Goal: Task Accomplishment & Management: Manage account settings

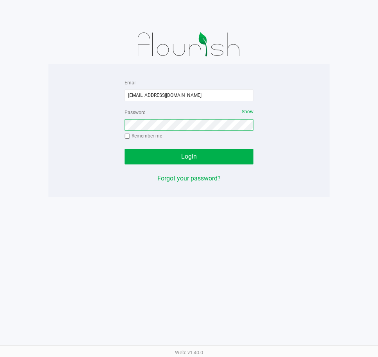
click at [124, 149] on button "Login" at bounding box center [188, 157] width 129 height 16
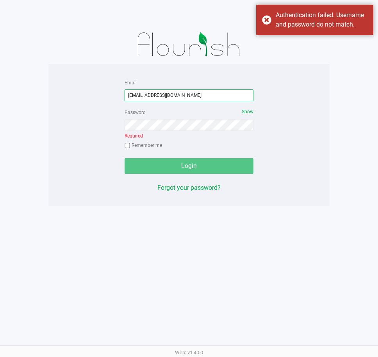
click at [165, 94] on input "dsavittieri@livepoarallel.com" at bounding box center [188, 95] width 129 height 12
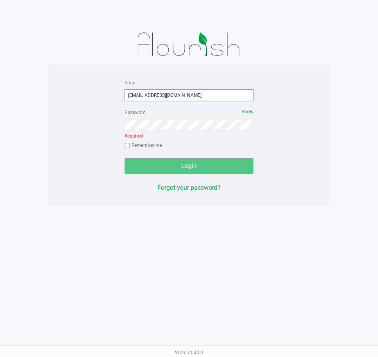
type input "[EMAIL_ADDRESS][DOMAIN_NAME]"
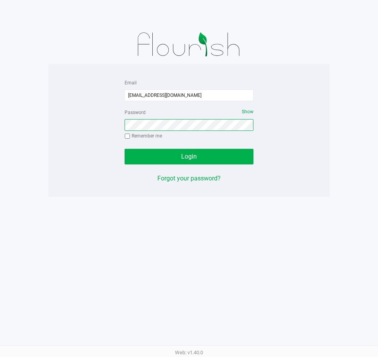
click at [124, 149] on button "Login" at bounding box center [188, 157] width 129 height 16
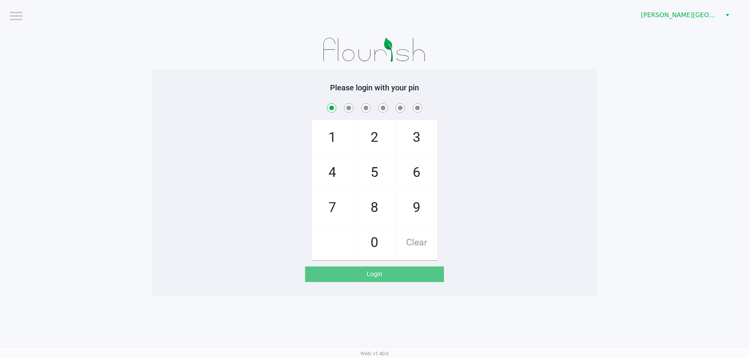
checkbox input "true"
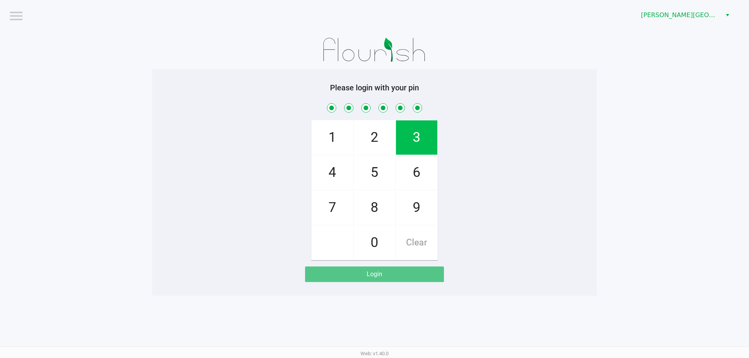
checkbox input "true"
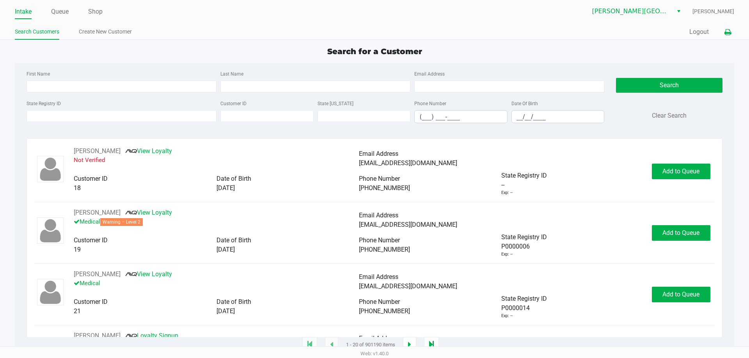
click at [377, 30] on button at bounding box center [727, 32] width 13 height 14
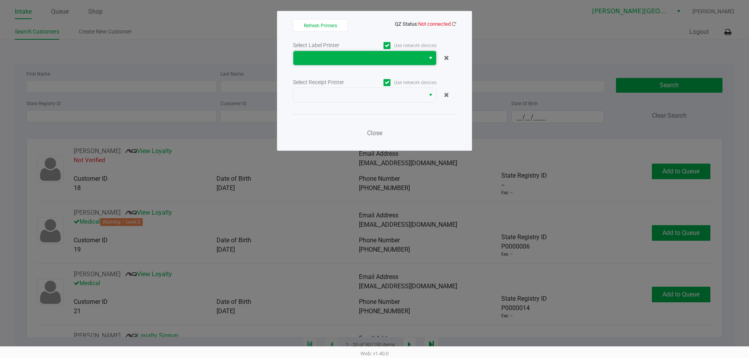
click at [377, 59] on span at bounding box center [358, 58] width 131 height 14
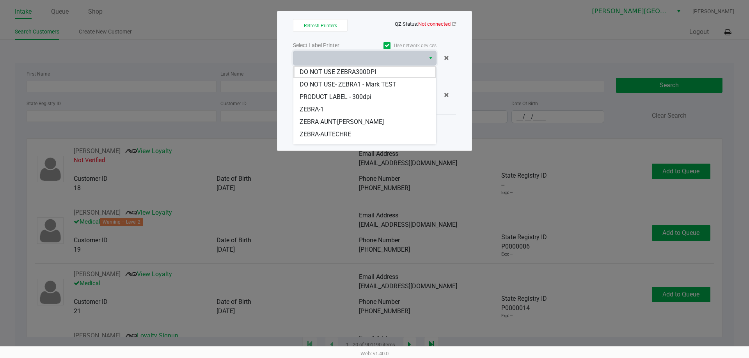
drag, startPoint x: 346, startPoint y: 137, endPoint x: 350, endPoint y: 135, distance: 4.7
click at [348, 135] on span "ZEBRA-AUTECHRE" at bounding box center [325, 134] width 51 height 9
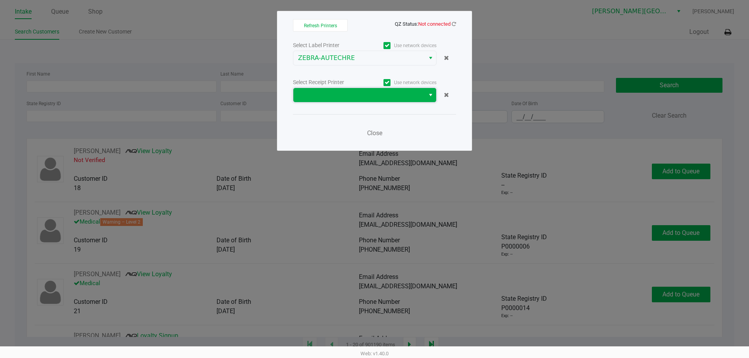
click at [377, 96] on span at bounding box center [358, 95] width 131 height 14
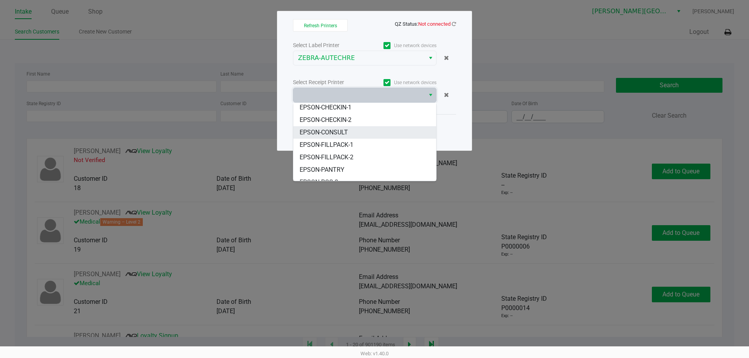
scroll to position [72, 0]
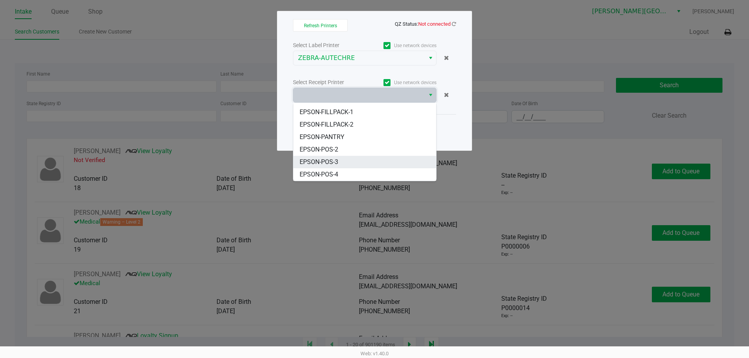
click at [367, 162] on li "EPSON-POS-3" at bounding box center [364, 162] width 143 height 12
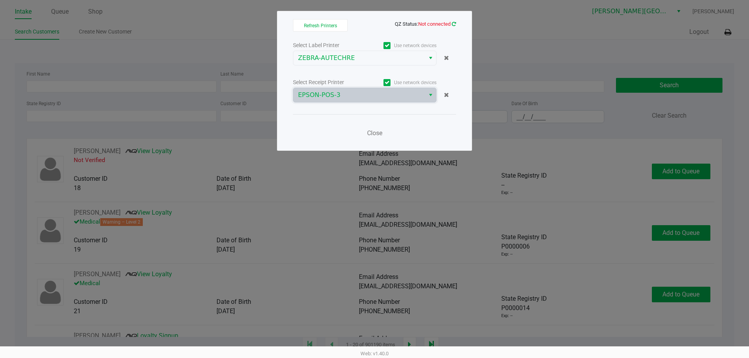
click at [377, 23] on icon at bounding box center [454, 23] width 4 height 5
click at [377, 25] on icon at bounding box center [454, 23] width 4 height 5
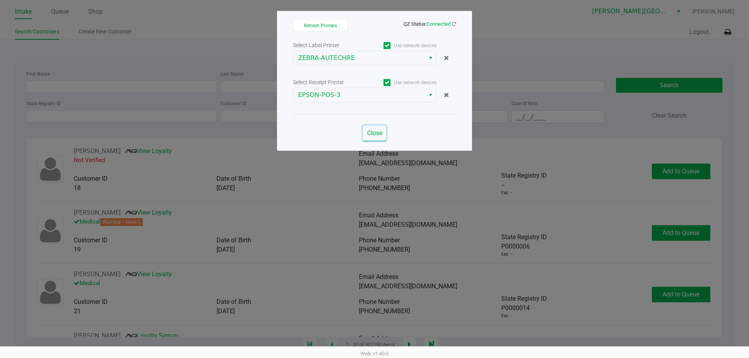
drag, startPoint x: 376, startPoint y: 135, endPoint x: 386, endPoint y: 130, distance: 10.8
click at [377, 135] on span "Close" at bounding box center [374, 133] width 15 height 7
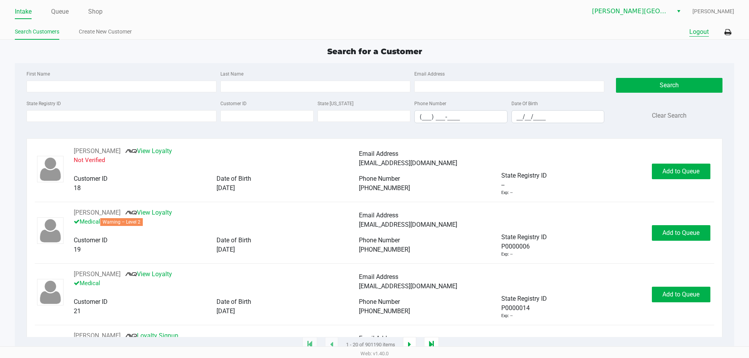
click at [377, 31] on button "Logout" at bounding box center [699, 31] width 20 height 9
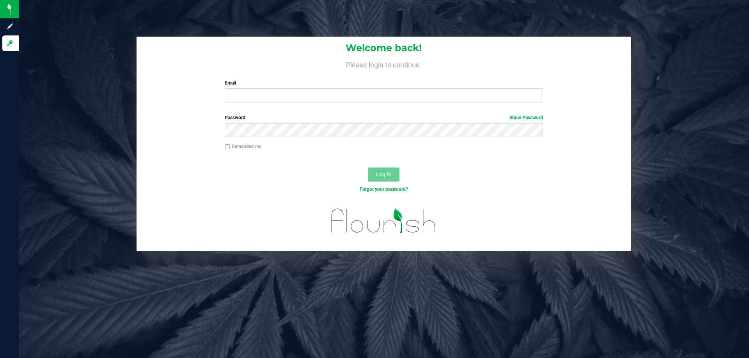
click at [260, 103] on div "Welcome back! Please login to continue. Email Required Please format your email…" at bounding box center [384, 73] width 495 height 72
click at [272, 94] on input "Email" at bounding box center [384, 96] width 318 height 14
type input "[EMAIL_ADDRESS][DOMAIN_NAME]"
click at [368, 168] on button "Log In" at bounding box center [383, 175] width 31 height 14
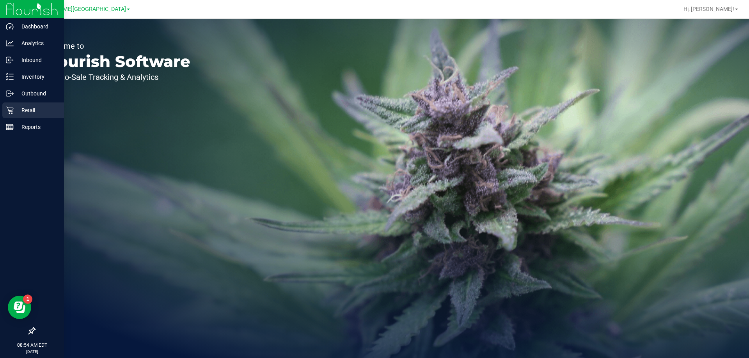
click at [13, 111] on icon at bounding box center [10, 110] width 8 height 8
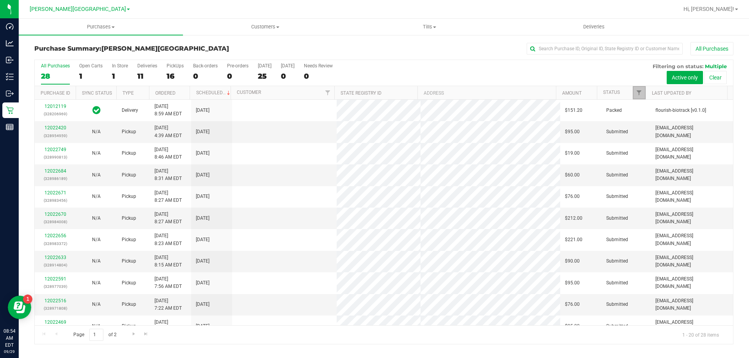
click at [377, 89] on link "Filter" at bounding box center [639, 92] width 13 height 13
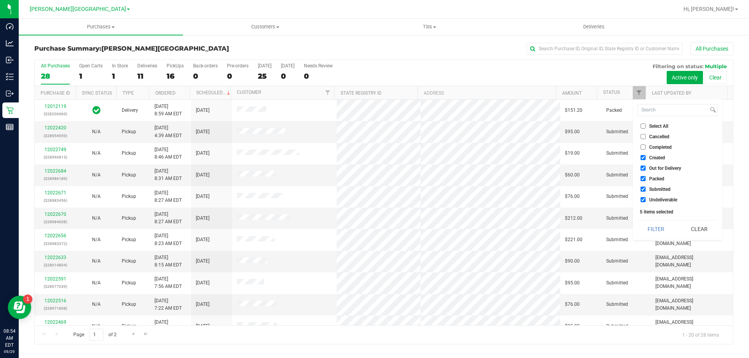
click at [377, 158] on input "Created" at bounding box center [643, 157] width 5 height 5
checkbox input "false"
click at [377, 167] on input "Out for Delivery" at bounding box center [643, 168] width 5 height 5
checkbox input "false"
click at [377, 180] on input "Packed" at bounding box center [643, 178] width 5 height 5
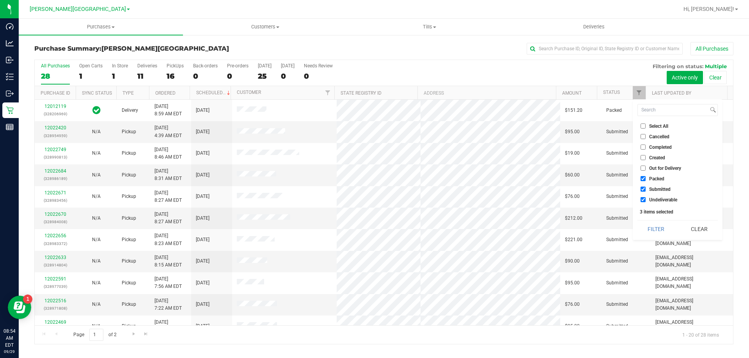
checkbox input "false"
click at [377, 200] on input "Undeliverable" at bounding box center [643, 199] width 5 height 5
checkbox input "false"
click at [377, 225] on button "Filter" at bounding box center [655, 229] width 37 height 17
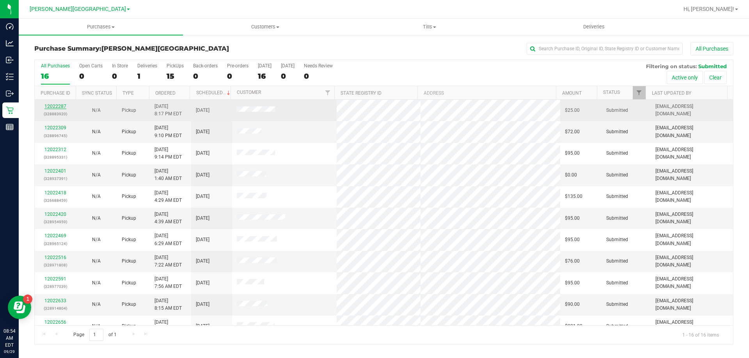
click at [61, 106] on link "12022287" at bounding box center [55, 106] width 22 height 5
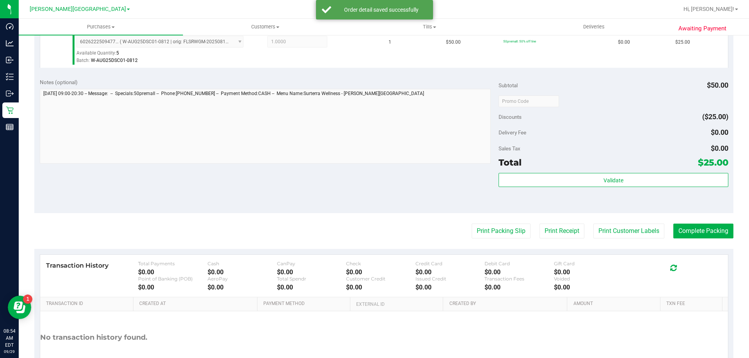
scroll to position [273, 0]
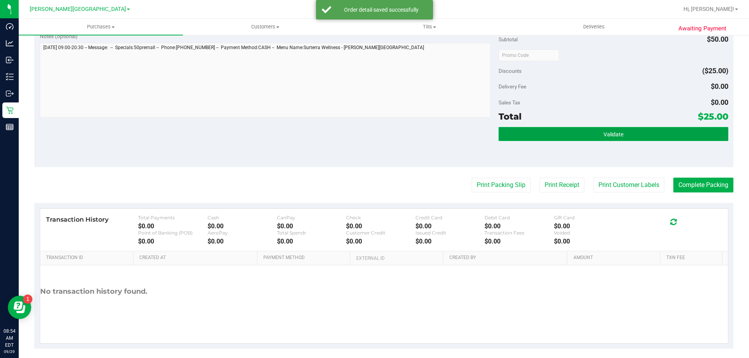
click at [377, 135] on span "Validate" at bounding box center [613, 134] width 20 height 6
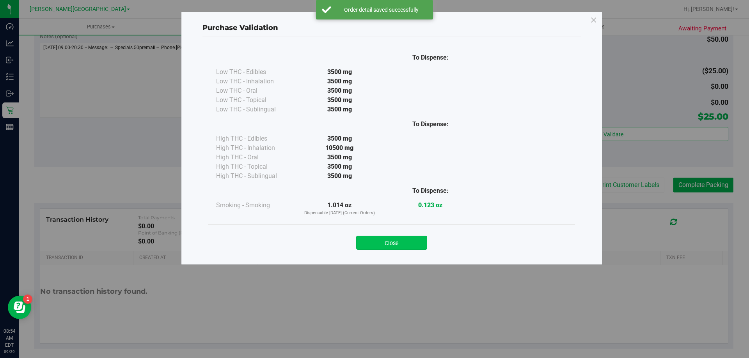
click at [377, 239] on button "Close" at bounding box center [391, 243] width 71 height 14
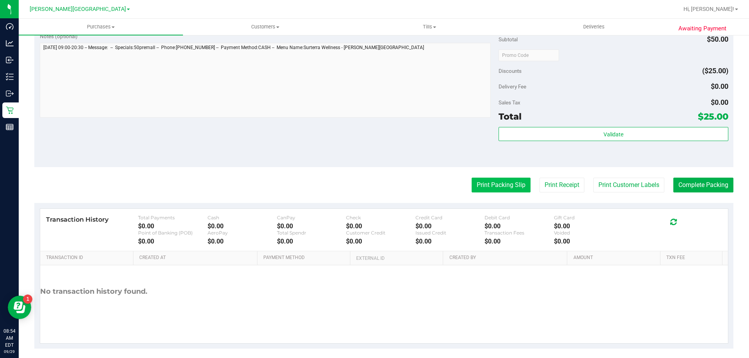
click at [377, 180] on button "Print Packing Slip" at bounding box center [501, 185] width 59 height 15
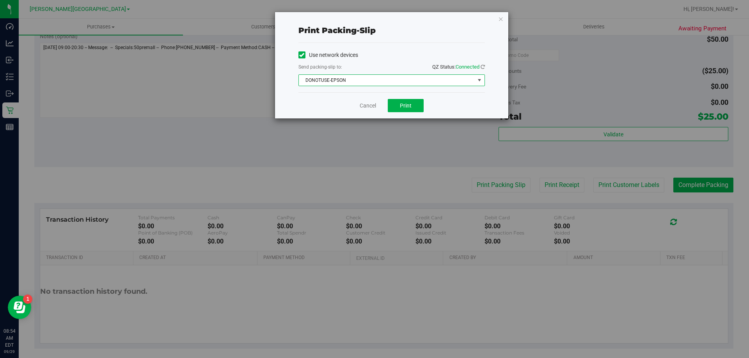
click at [377, 80] on span "DONOTUSE-EPSON" at bounding box center [387, 80] width 176 height 11
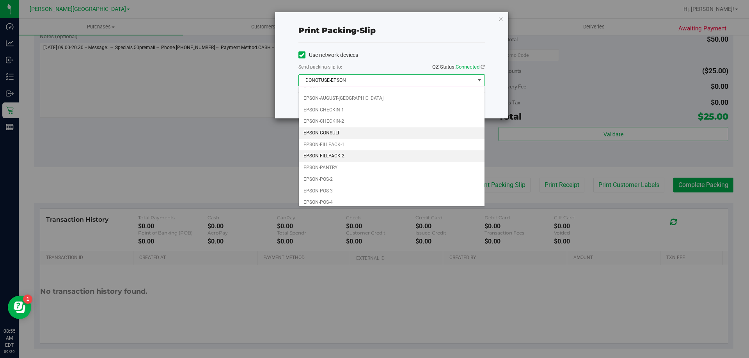
scroll to position [22, 0]
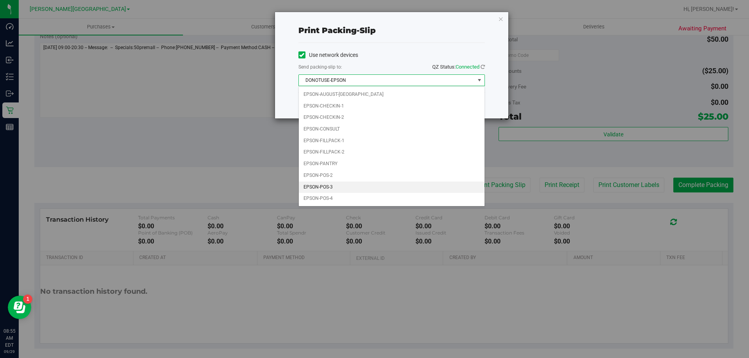
click at [377, 185] on li "EPSON-POS-3" at bounding box center [392, 188] width 186 height 12
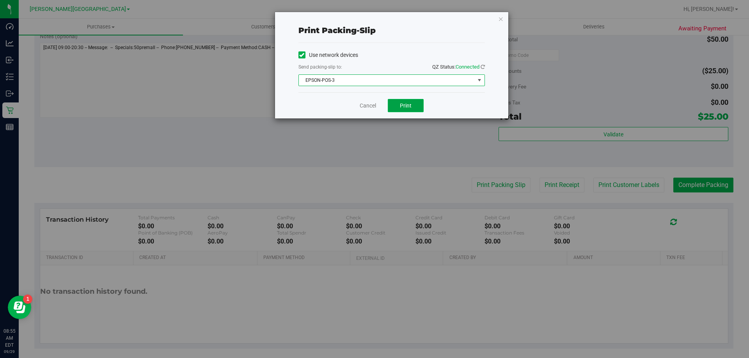
click at [377, 106] on span "Print" at bounding box center [406, 106] width 12 height 6
click at [368, 105] on link "Cancel" at bounding box center [368, 106] width 16 height 8
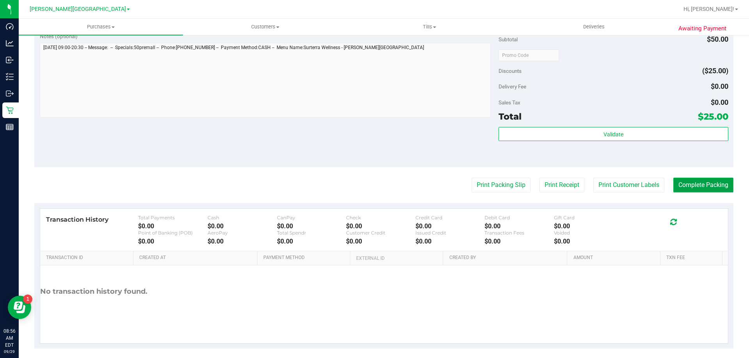
click at [377, 184] on button "Complete Packing" at bounding box center [703, 185] width 60 height 15
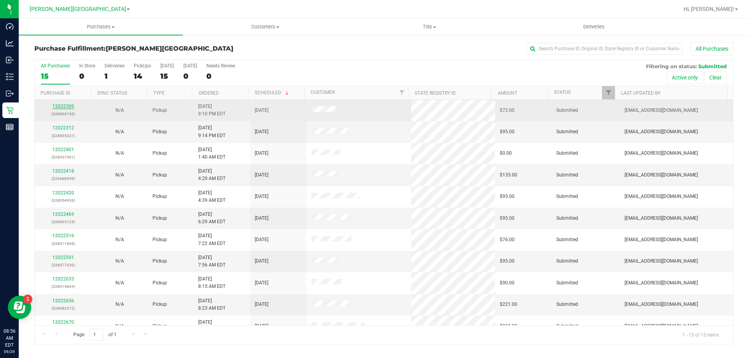
click at [64, 106] on link "12022309" at bounding box center [63, 106] width 22 height 5
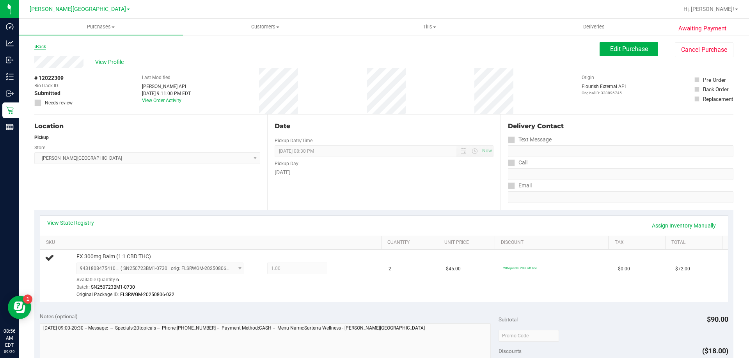
click at [46, 46] on link "Back" at bounding box center [40, 46] width 12 height 5
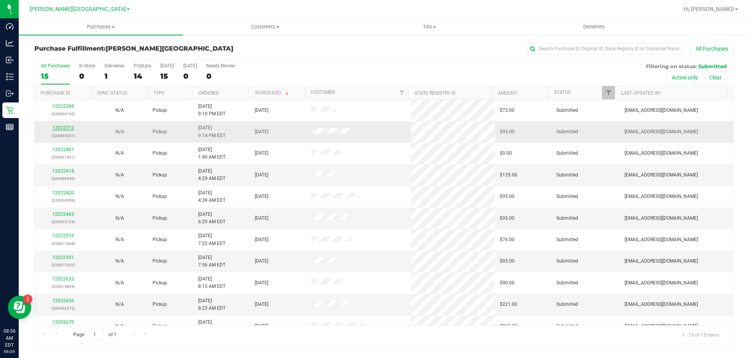
click at [67, 128] on link "12022312" at bounding box center [63, 127] width 22 height 5
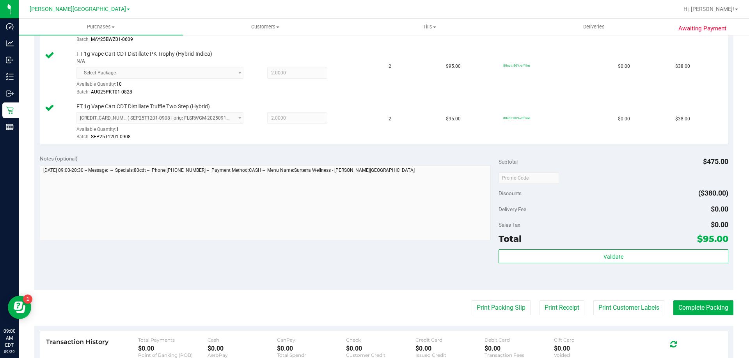
scroll to position [273, 0]
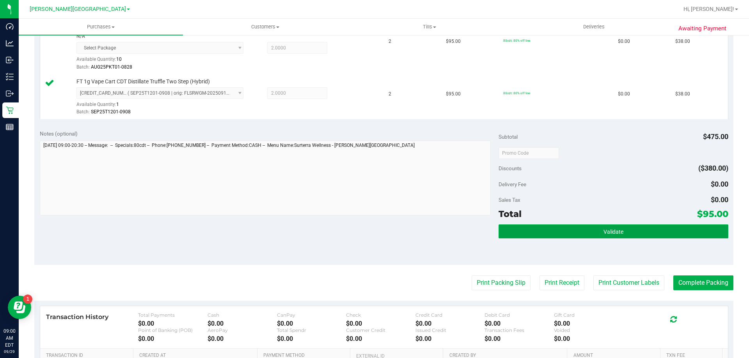
drag, startPoint x: 581, startPoint y: 234, endPoint x: 560, endPoint y: 233, distance: 21.5
click at [377, 233] on button "Validate" at bounding box center [613, 232] width 229 height 14
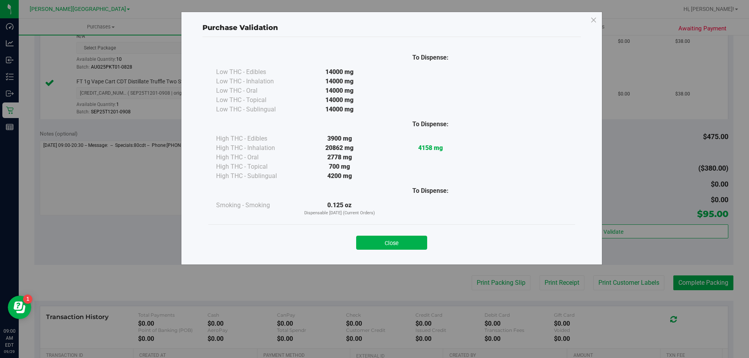
click at [377, 236] on button "Close" at bounding box center [391, 243] width 71 height 14
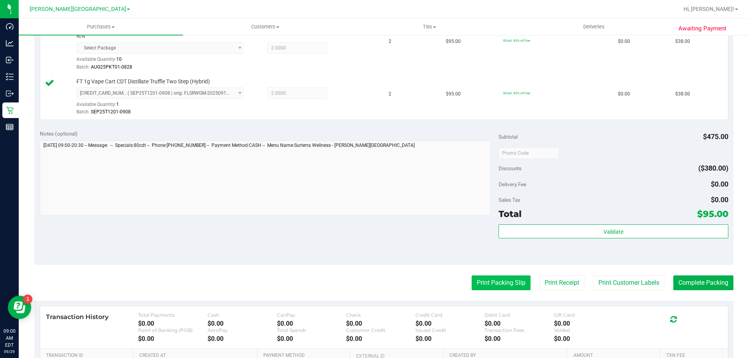
click at [377, 282] on button "Print Packing Slip" at bounding box center [501, 283] width 59 height 15
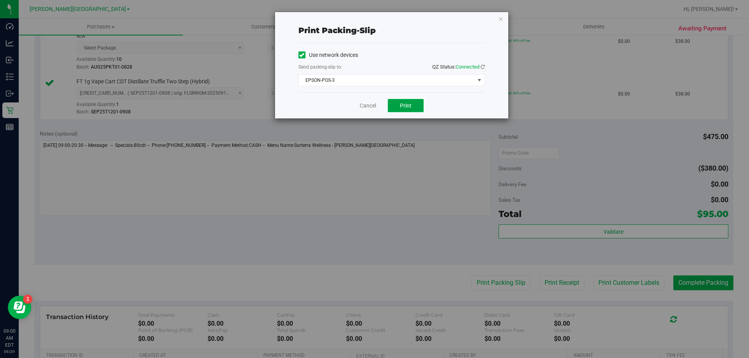
click at [377, 107] on button "Print" at bounding box center [406, 105] width 36 height 13
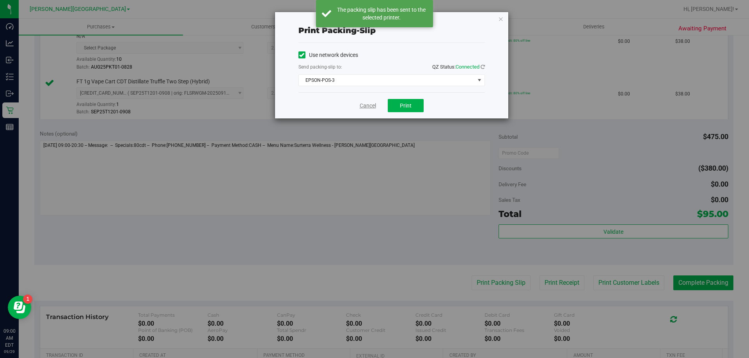
drag, startPoint x: 371, startPoint y: 107, endPoint x: 336, endPoint y: 131, distance: 42.1
click at [370, 107] on link "Cancel" at bounding box center [368, 106] width 16 height 8
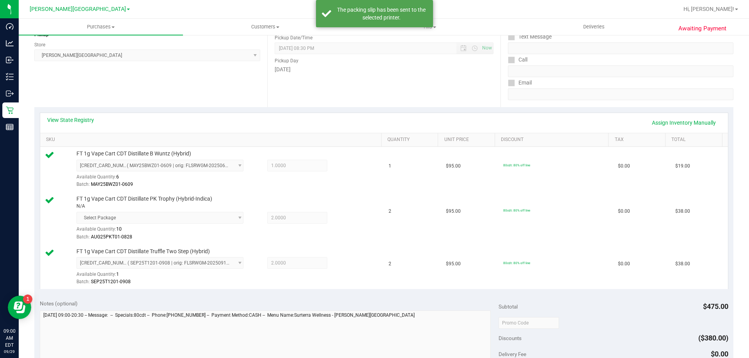
scroll to position [0, 0]
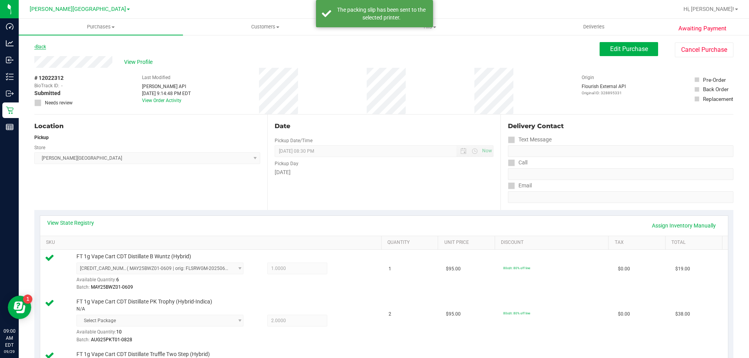
click at [47, 46] on div "Back Edit Purchase Cancel Purchase" at bounding box center [383, 49] width 699 height 14
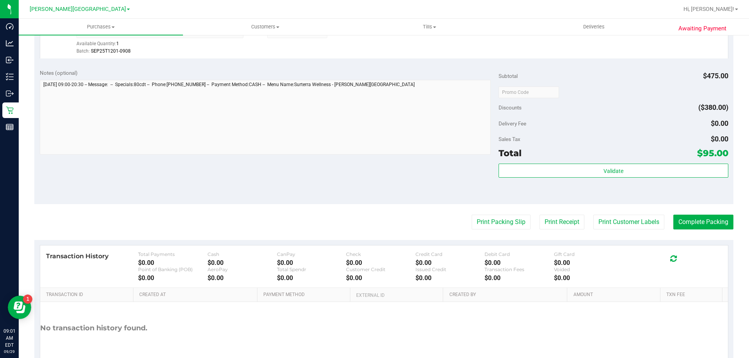
scroll to position [377, 0]
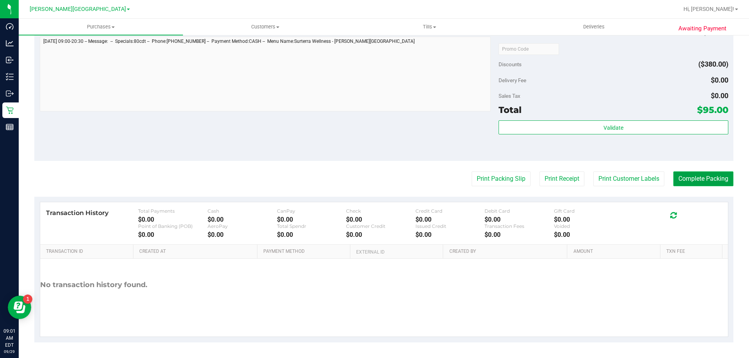
click at [377, 177] on button "Complete Packing" at bounding box center [703, 179] width 60 height 15
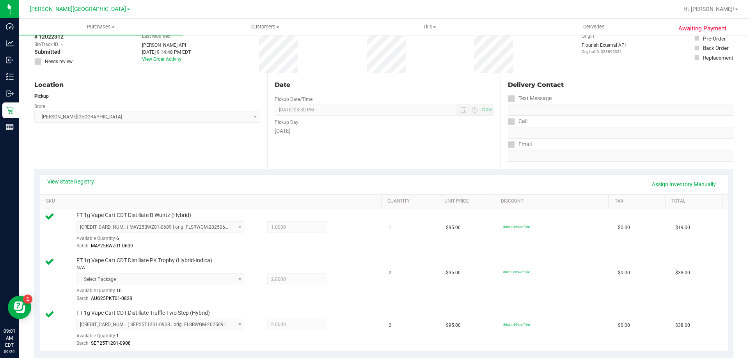
scroll to position [0, 0]
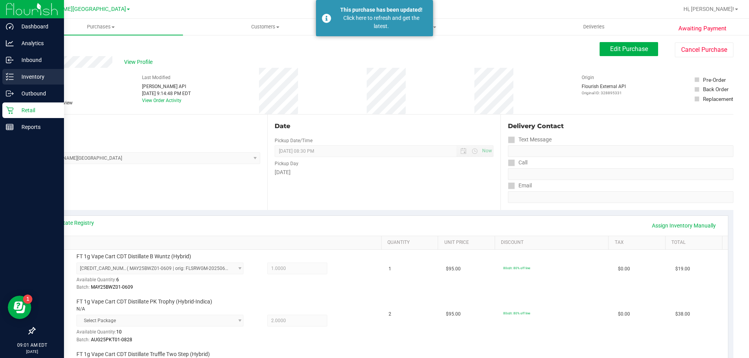
click at [11, 76] on icon at bounding box center [10, 77] width 8 height 8
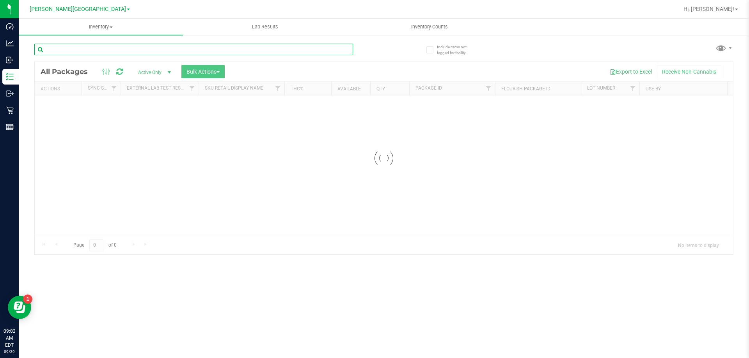
click at [121, 49] on input "text" at bounding box center [193, 50] width 319 height 12
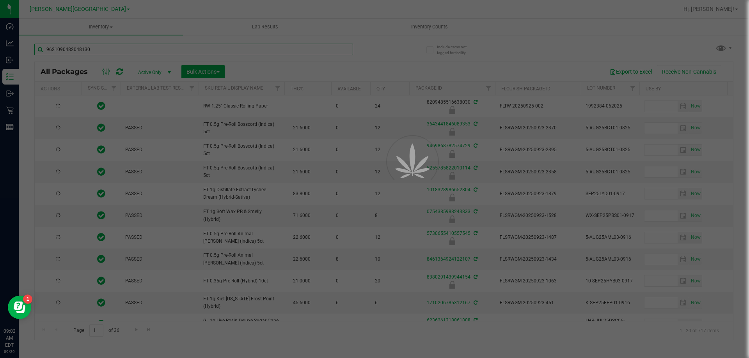
type input "9621090482048130"
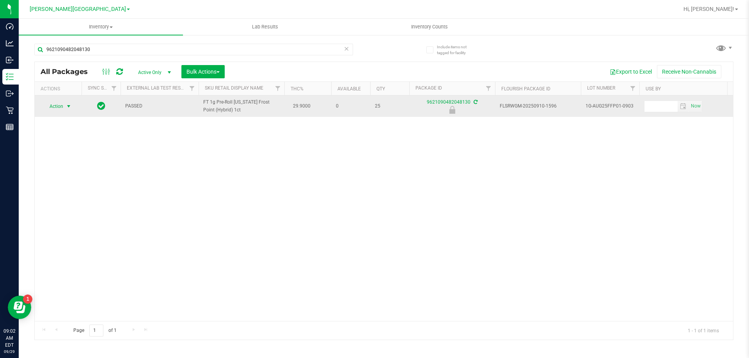
click at [55, 105] on span "Action" at bounding box center [53, 106] width 21 height 11
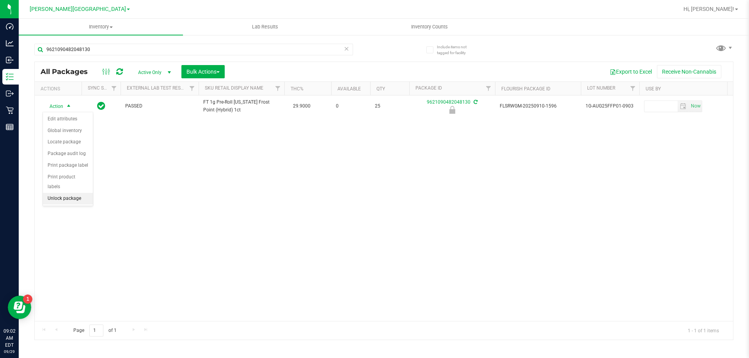
click at [77, 193] on li "Unlock package" at bounding box center [68, 199] width 50 height 12
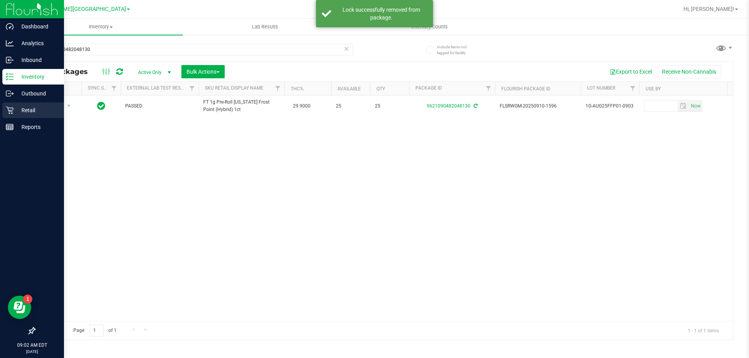
click at [20, 107] on p "Retail" at bounding box center [37, 110] width 47 height 9
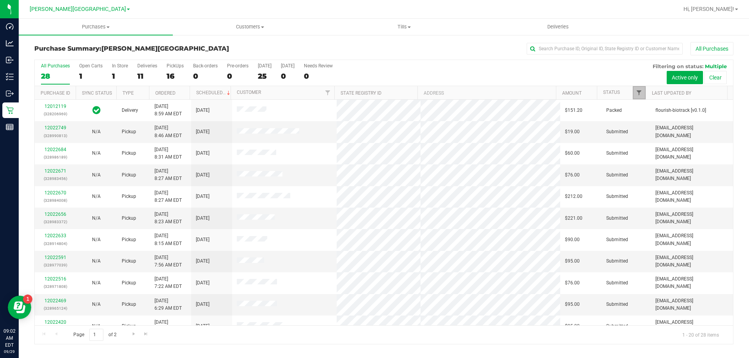
click at [377, 91] on span "Filter" at bounding box center [639, 93] width 6 height 6
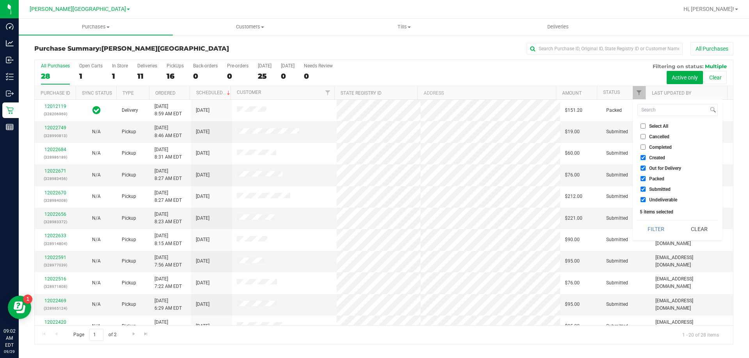
click at [377, 158] on input "Created" at bounding box center [643, 157] width 5 height 5
checkbox input "false"
click at [377, 167] on input "Out for Delivery" at bounding box center [643, 168] width 5 height 5
checkbox input "false"
click at [377, 179] on input "Packed" at bounding box center [643, 178] width 5 height 5
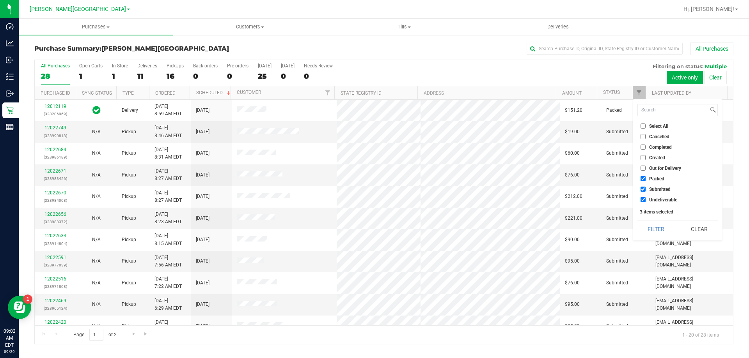
checkbox input "false"
click at [377, 200] on input "Undeliverable" at bounding box center [643, 199] width 5 height 5
checkbox input "false"
click at [377, 226] on button "Filter" at bounding box center [655, 229] width 37 height 17
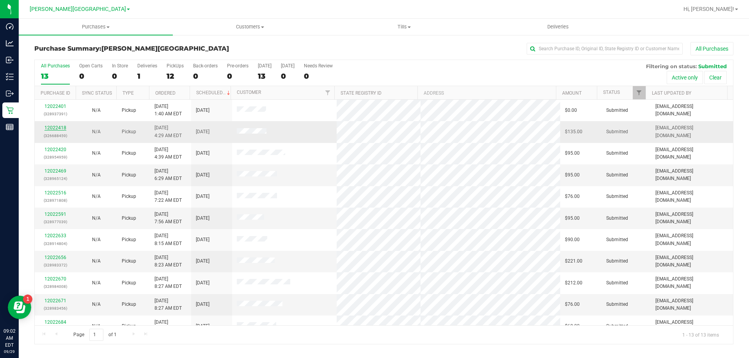
click at [53, 127] on link "12022418" at bounding box center [55, 127] width 22 height 5
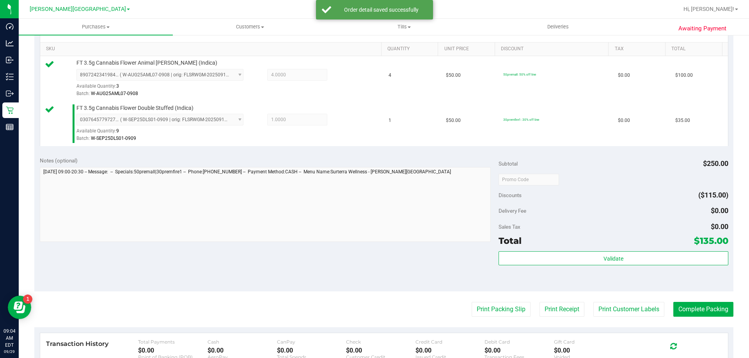
scroll to position [273, 0]
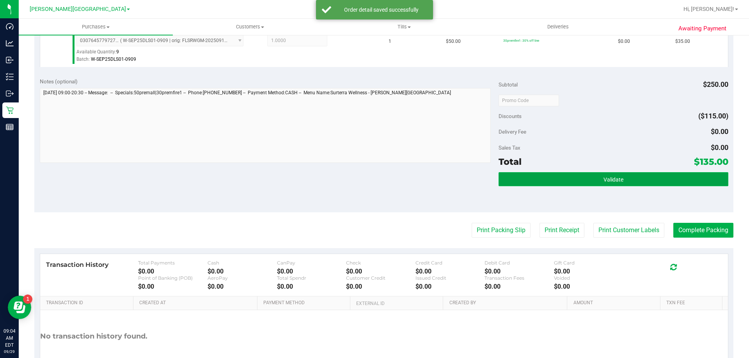
click at [377, 177] on button "Validate" at bounding box center [613, 179] width 229 height 14
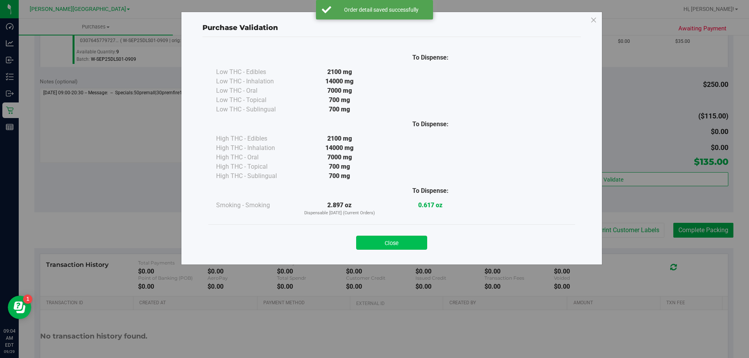
click at [377, 242] on button "Close" at bounding box center [391, 243] width 71 height 14
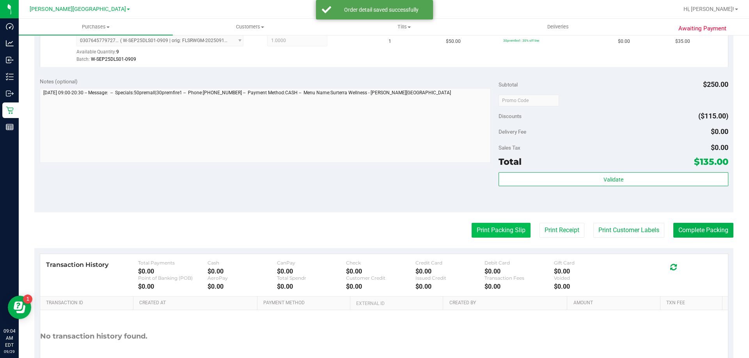
click at [377, 229] on button "Print Packing Slip" at bounding box center [501, 230] width 59 height 15
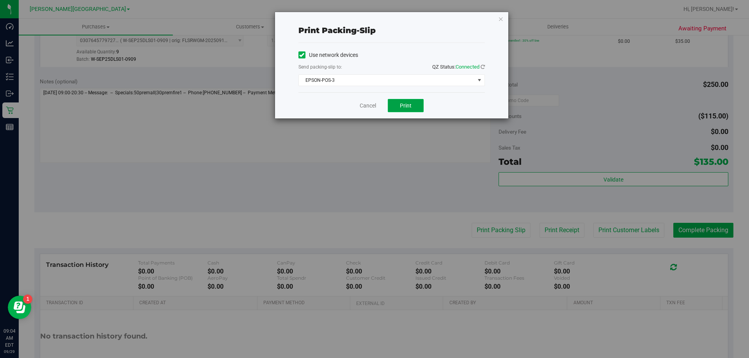
click at [377, 104] on span "Print" at bounding box center [406, 106] width 12 height 6
click at [367, 105] on link "Cancel" at bounding box center [368, 106] width 16 height 8
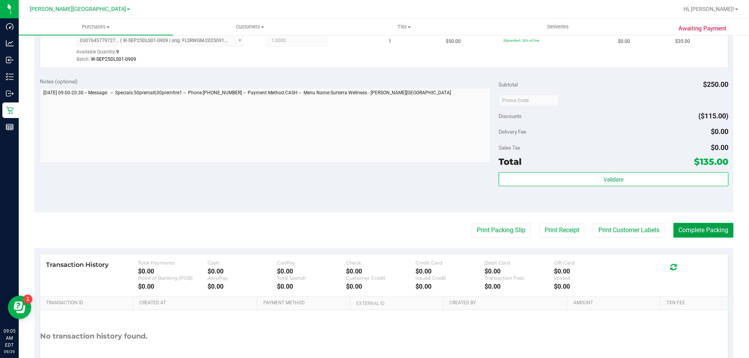
click at [377, 234] on button "Complete Packing" at bounding box center [703, 230] width 60 height 15
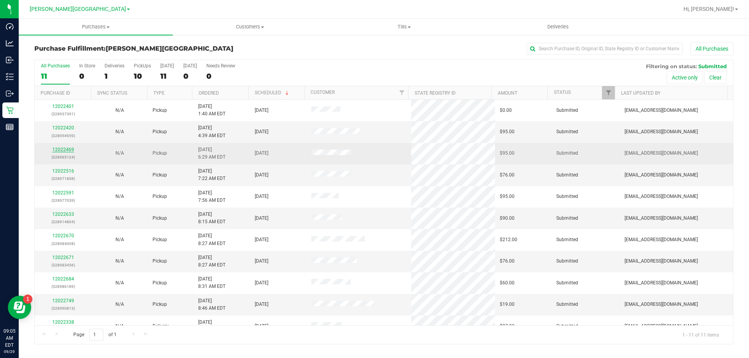
click at [63, 148] on link "12022469" at bounding box center [63, 149] width 22 height 5
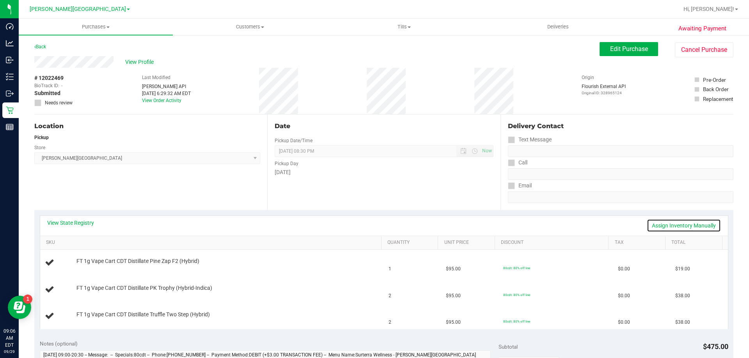
click at [377, 227] on link "Assign Inventory Manually" at bounding box center [684, 225] width 74 height 13
click at [377, 227] on link "Save & Exit" at bounding box center [702, 225] width 37 height 13
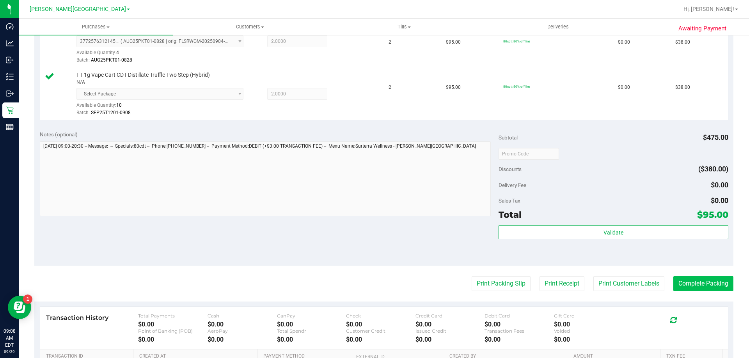
scroll to position [351, 0]
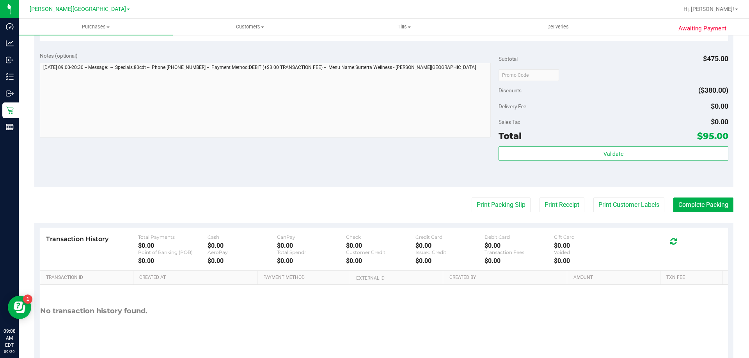
click at [377, 162] on div "Validate" at bounding box center [613, 164] width 229 height 35
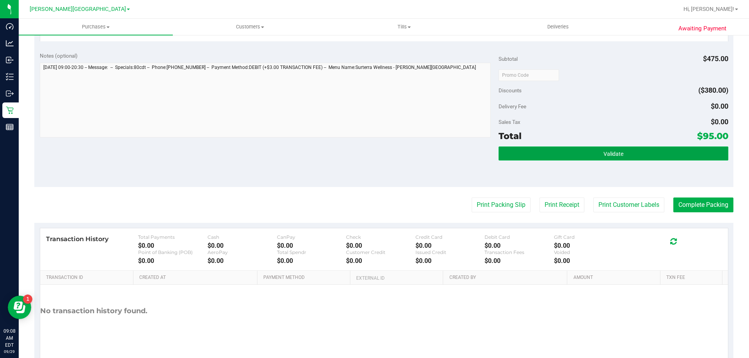
click at [377, 153] on span "Validate" at bounding box center [613, 154] width 20 height 6
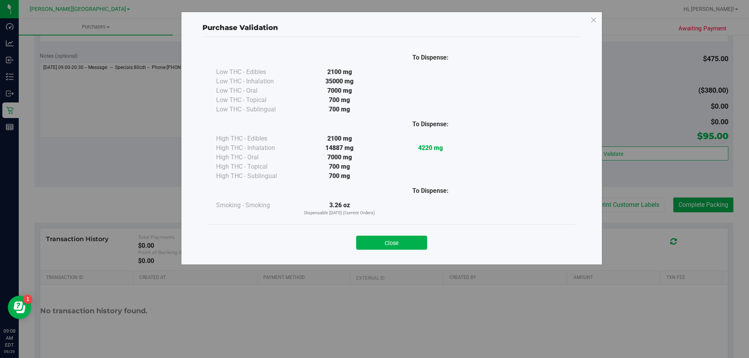
click at [377, 242] on button "Close" at bounding box center [391, 243] width 71 height 14
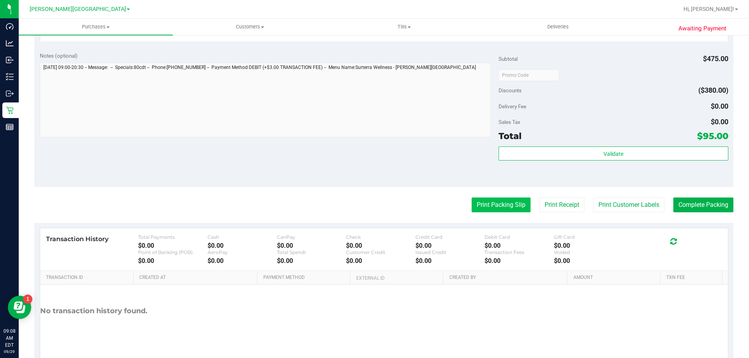
click at [377, 206] on button "Print Packing Slip" at bounding box center [501, 205] width 59 height 15
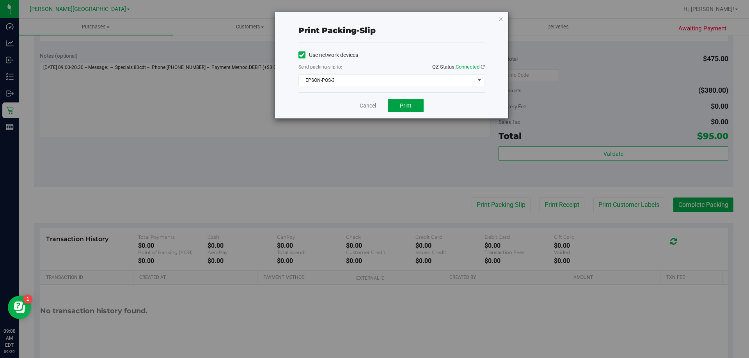
click at [377, 106] on span "Print" at bounding box center [406, 106] width 12 height 6
click at [367, 104] on link "Cancel" at bounding box center [368, 106] width 16 height 8
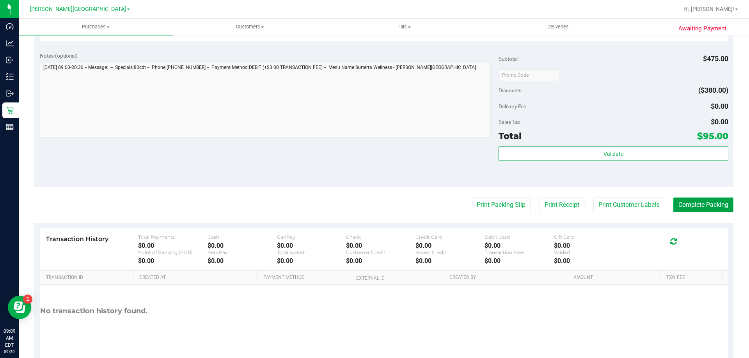
click at [377, 204] on button "Complete Packing" at bounding box center [703, 205] width 60 height 15
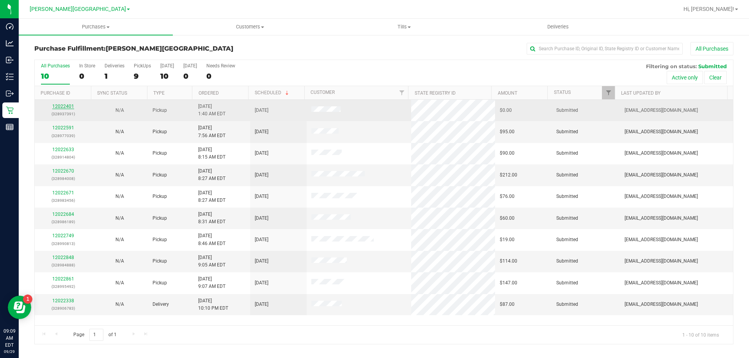
click at [62, 106] on link "12022401" at bounding box center [63, 106] width 22 height 5
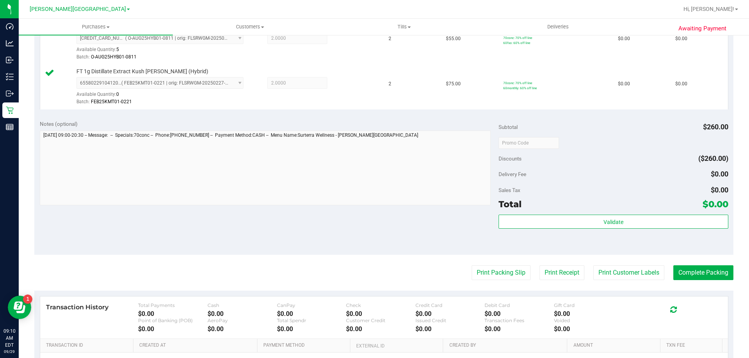
scroll to position [234, 0]
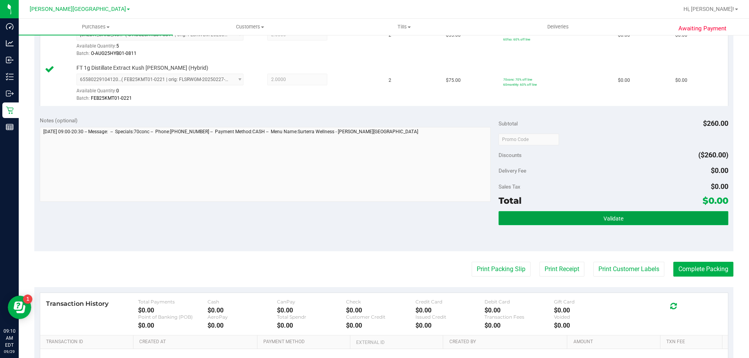
click at [377, 219] on span "Validate" at bounding box center [613, 219] width 20 height 6
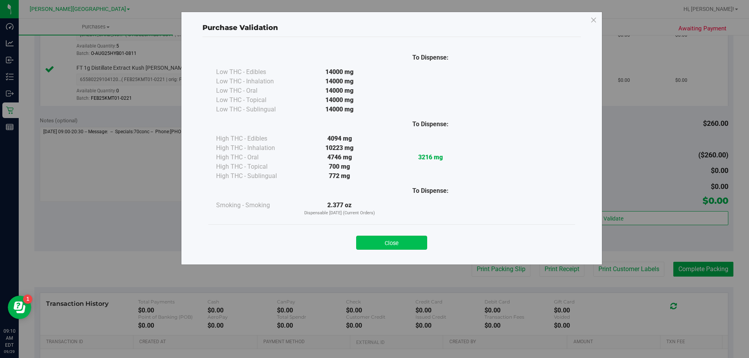
click at [377, 241] on button "Close" at bounding box center [391, 243] width 71 height 14
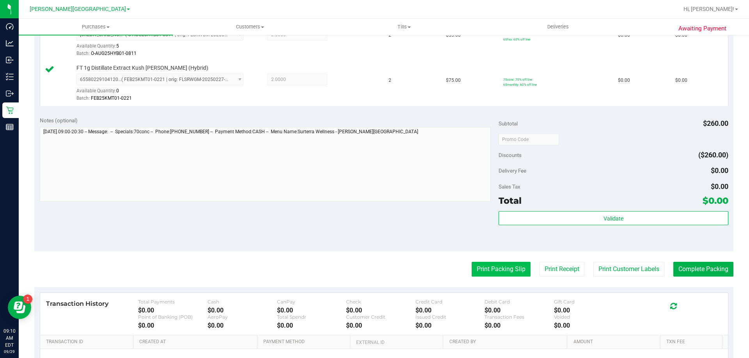
click at [377, 275] on button "Print Packing Slip" at bounding box center [501, 269] width 59 height 15
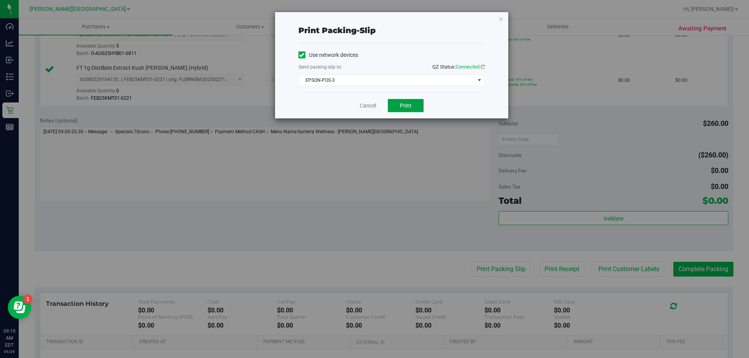
click at [377, 108] on button "Print" at bounding box center [406, 105] width 36 height 13
click at [367, 107] on link "Cancel" at bounding box center [368, 106] width 16 height 8
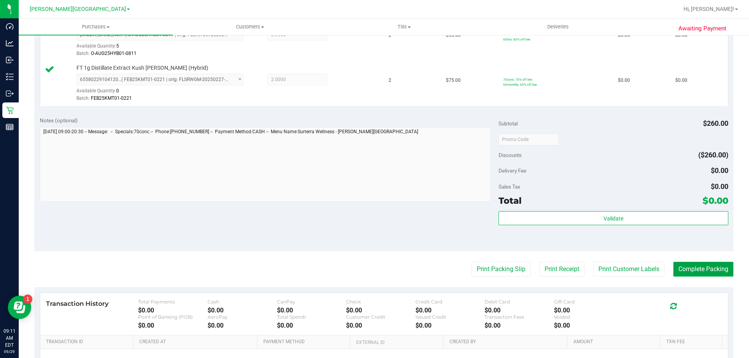
click at [377, 271] on button "Complete Packing" at bounding box center [703, 269] width 60 height 15
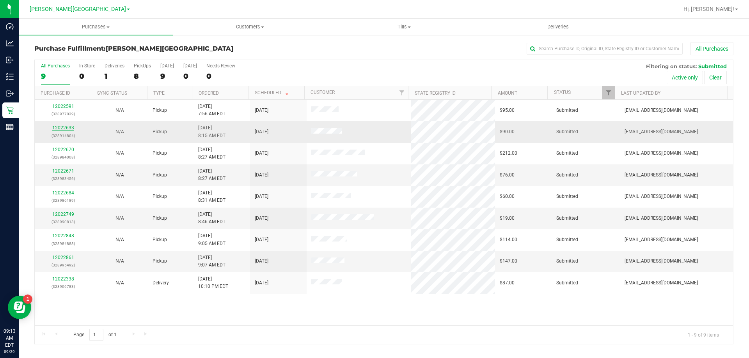
click at [63, 128] on link "12022633" at bounding box center [63, 127] width 22 height 5
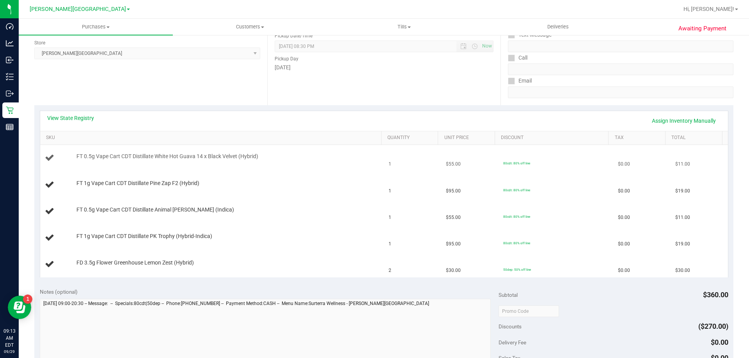
scroll to position [117, 0]
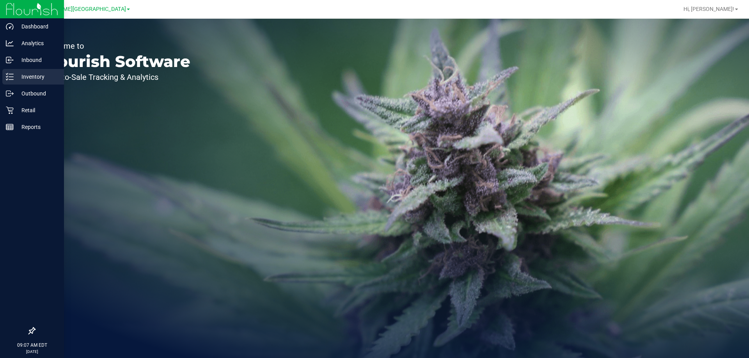
click at [11, 75] on icon at bounding box center [10, 77] width 8 height 8
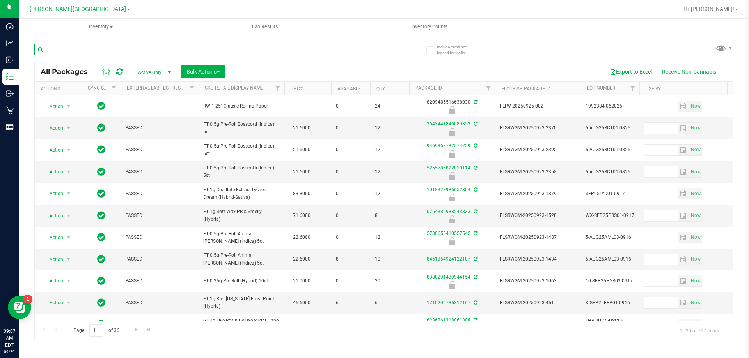
click at [172, 48] on input "text" at bounding box center [193, 50] width 319 height 12
type input "4663503951833830"
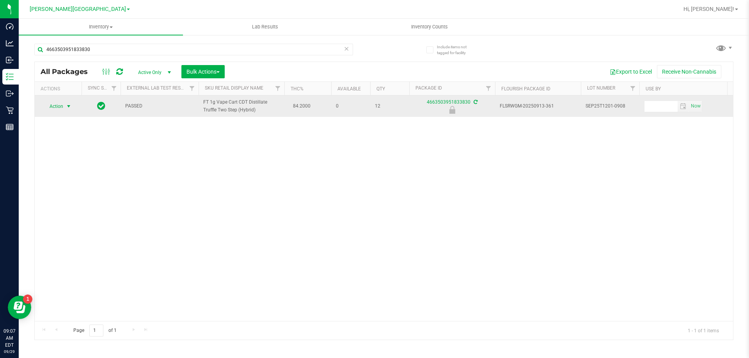
click at [71, 103] on span "select" at bounding box center [69, 106] width 6 height 6
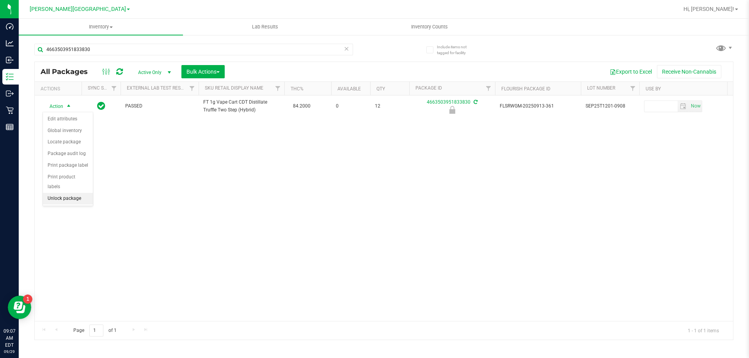
click at [85, 193] on li "Unlock package" at bounding box center [68, 199] width 50 height 12
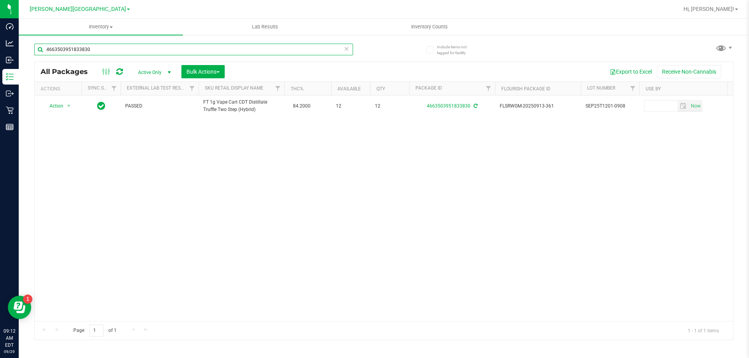
click at [95, 48] on input "4663503951833830" at bounding box center [193, 50] width 319 height 12
type input "8444213807612153"
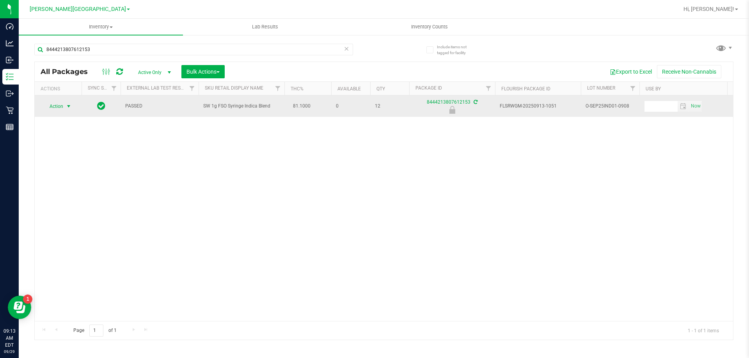
click at [59, 110] on span "Action" at bounding box center [53, 106] width 21 height 11
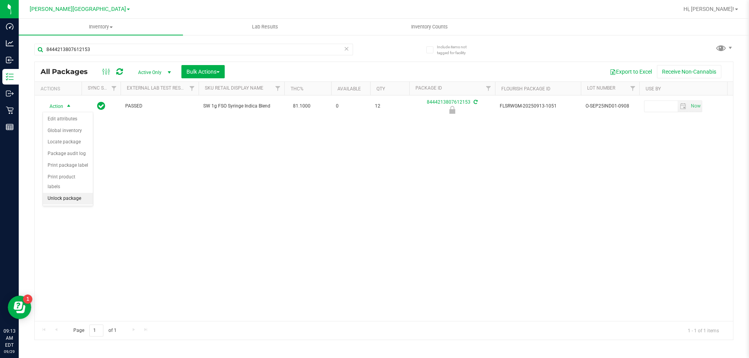
click at [61, 193] on li "Unlock package" at bounding box center [68, 199] width 50 height 12
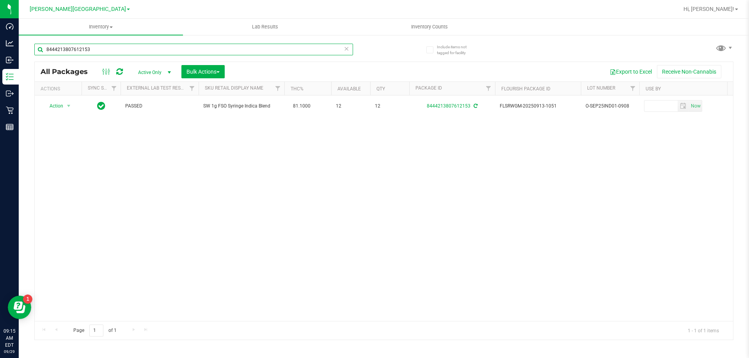
click at [131, 50] on input "8444213807612153" at bounding box center [193, 50] width 319 height 12
click at [131, 48] on input "8444213807612153" at bounding box center [193, 50] width 319 height 12
type input "1576220565225795"
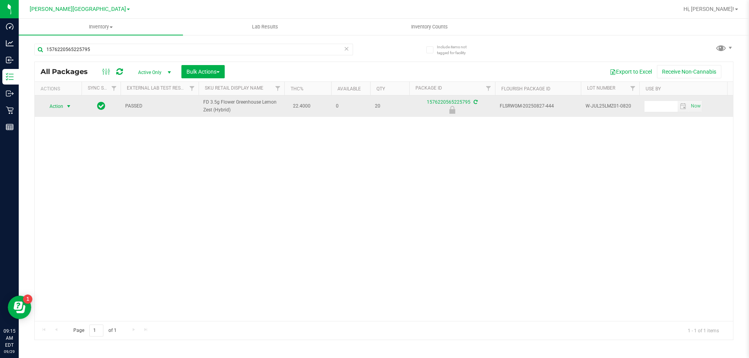
click at [49, 105] on span "Action" at bounding box center [53, 106] width 21 height 11
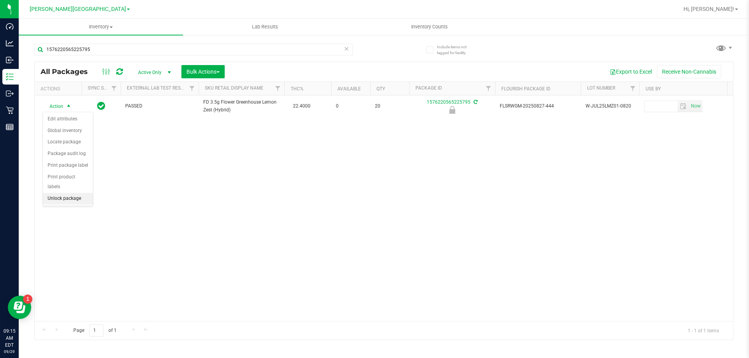
click at [84, 193] on li "Unlock package" at bounding box center [68, 199] width 50 height 12
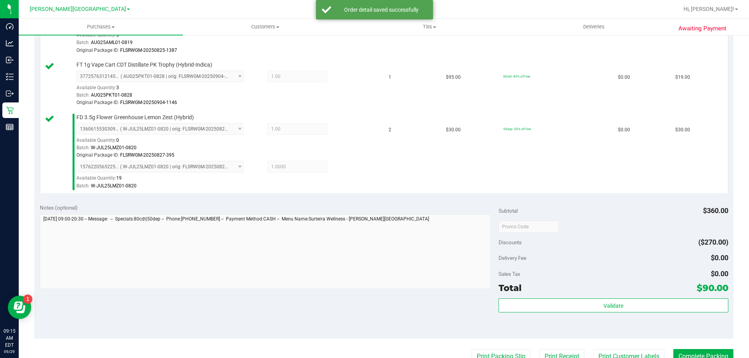
scroll to position [351, 0]
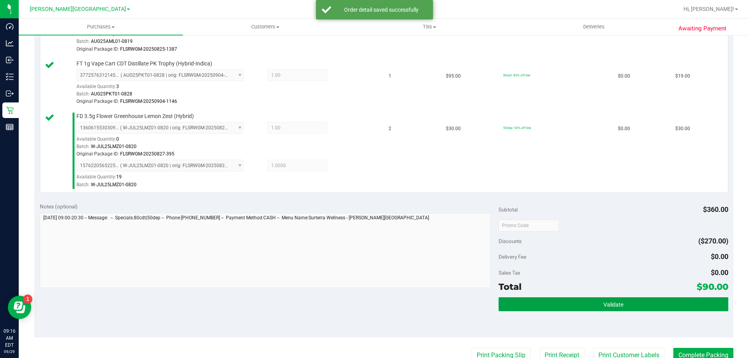
click at [568, 311] on button "Validate" at bounding box center [613, 305] width 229 height 14
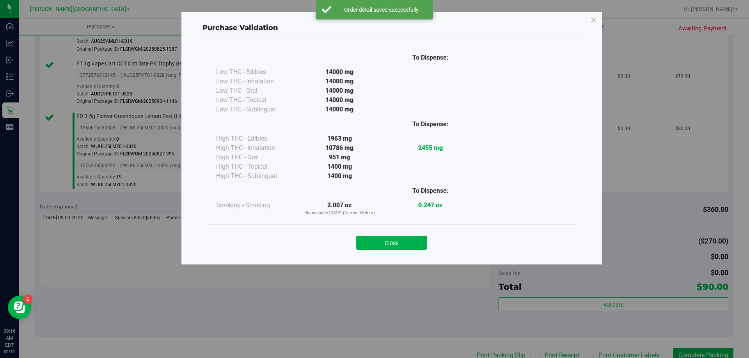
drag, startPoint x: 401, startPoint y: 239, endPoint x: 413, endPoint y: 241, distance: 11.9
click at [403, 240] on button "Close" at bounding box center [391, 243] width 71 height 14
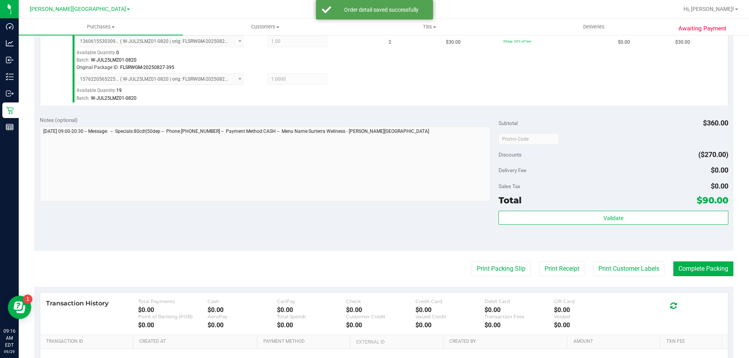
scroll to position [528, 0]
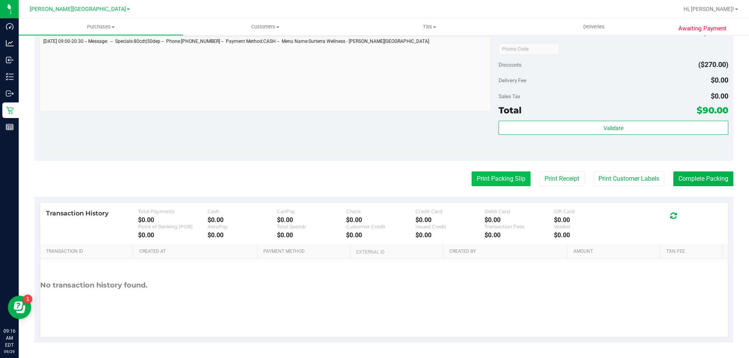
click at [513, 175] on button "Print Packing Slip" at bounding box center [501, 179] width 59 height 15
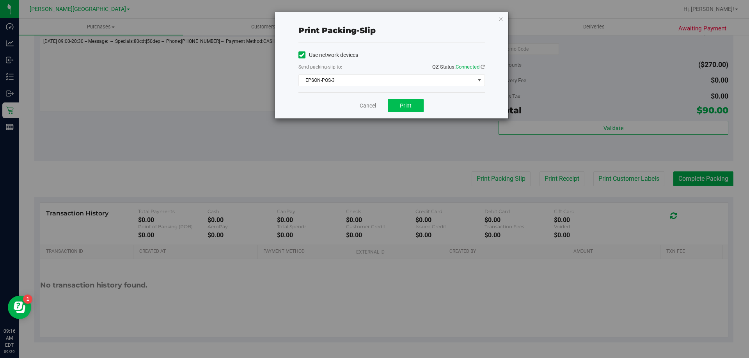
click at [422, 106] on div "Cancel Print" at bounding box center [391, 105] width 186 height 26
click at [409, 108] on span "Print" at bounding box center [406, 106] width 12 height 6
click at [367, 108] on link "Cancel" at bounding box center [368, 106] width 16 height 8
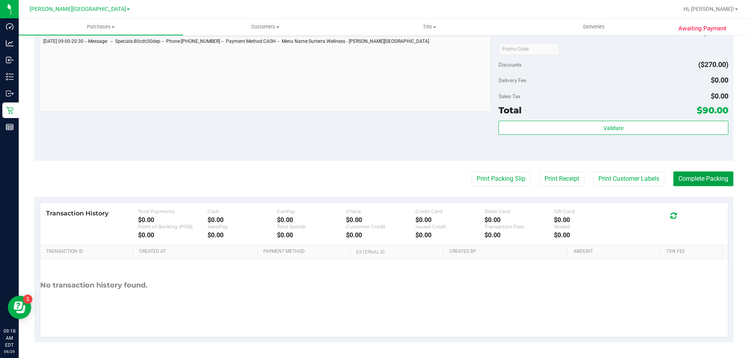
click at [702, 178] on button "Complete Packing" at bounding box center [703, 179] width 60 height 15
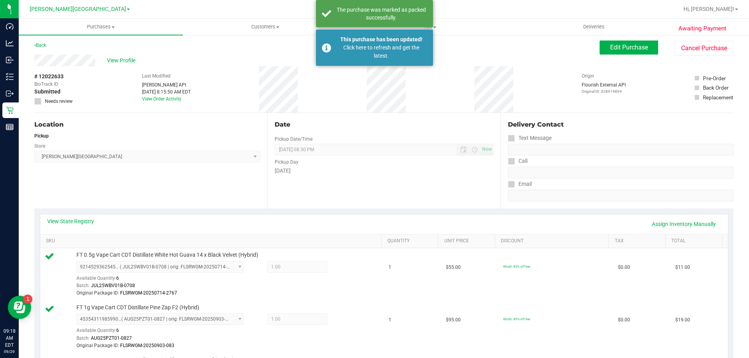
scroll to position [0, 0]
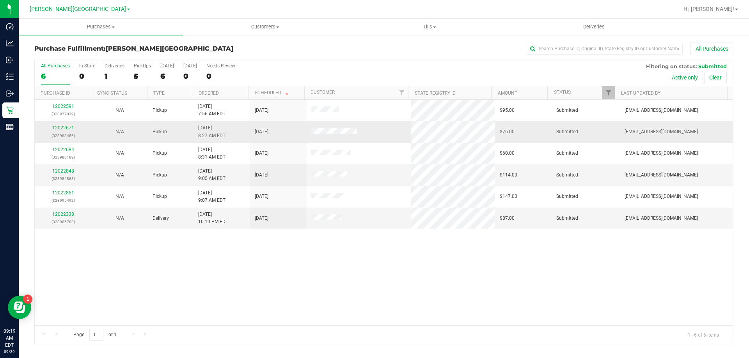
click at [67, 131] on div "12022671 (328983456)" at bounding box center [62, 131] width 47 height 15
click at [66, 128] on link "12022671" at bounding box center [63, 127] width 22 height 5
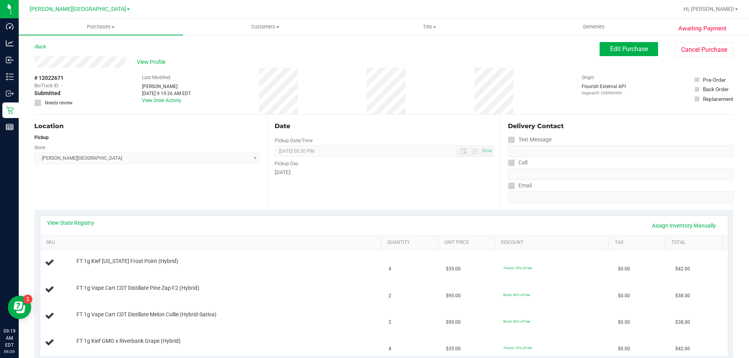
click at [48, 42] on div "Back Edit Purchase Cancel Purchase" at bounding box center [383, 49] width 699 height 14
click at [46, 46] on link "Back" at bounding box center [40, 46] width 12 height 5
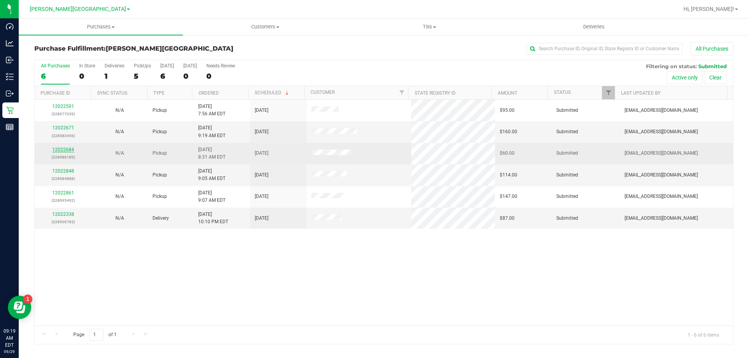
click at [64, 151] on link "12022684" at bounding box center [63, 149] width 22 height 5
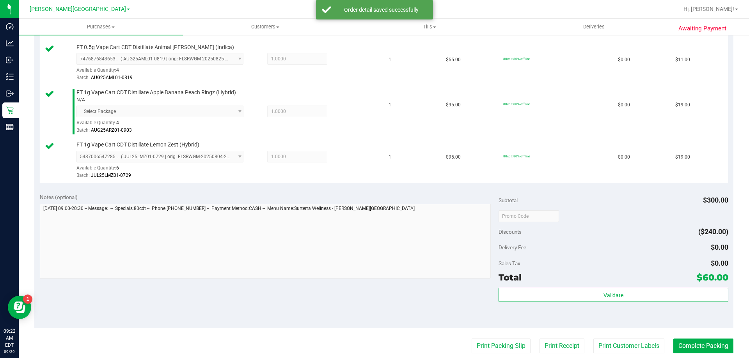
scroll to position [273, 0]
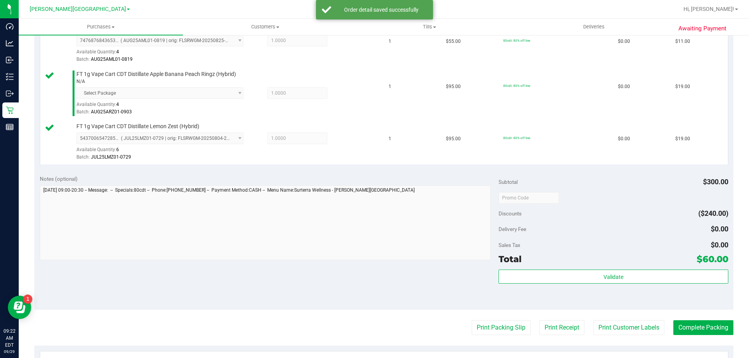
click at [553, 265] on div "Total $60.00" at bounding box center [613, 259] width 229 height 14
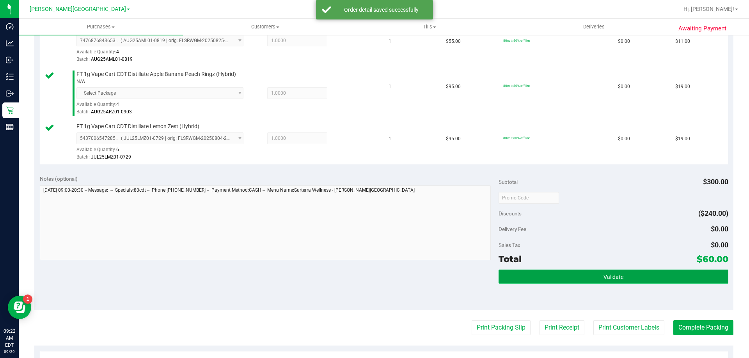
click at [552, 272] on button "Validate" at bounding box center [613, 277] width 229 height 14
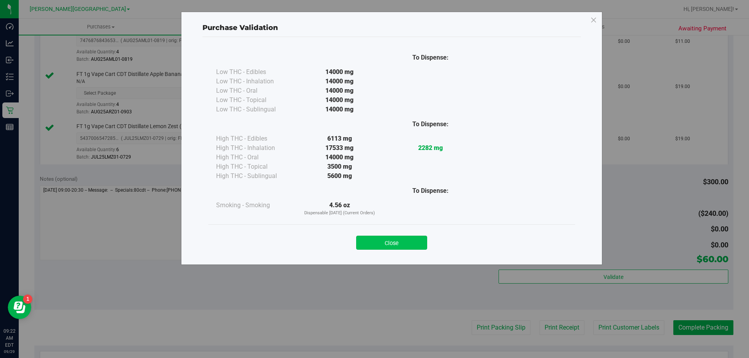
click at [384, 243] on button "Close" at bounding box center [391, 243] width 71 height 14
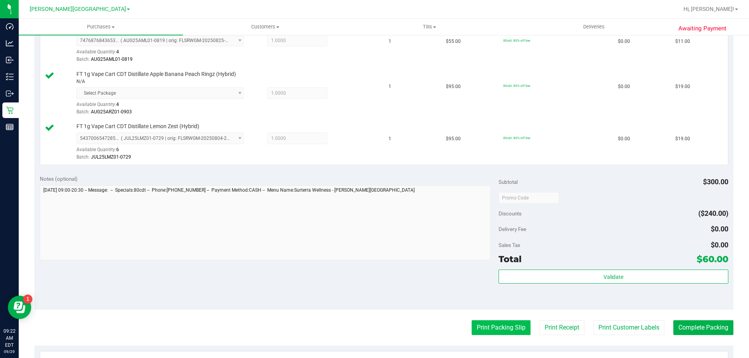
click at [488, 327] on button "Print Packing Slip" at bounding box center [501, 328] width 59 height 15
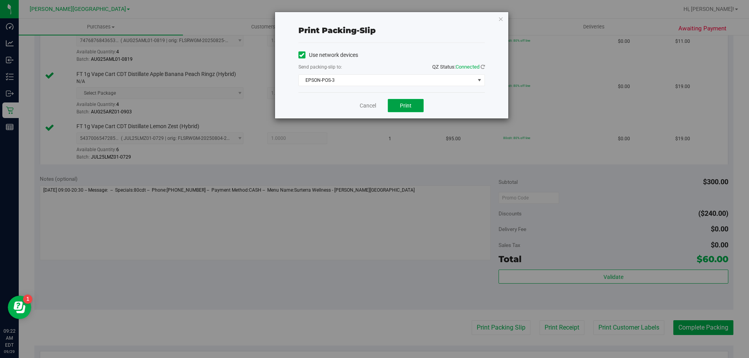
click at [415, 103] on button "Print" at bounding box center [406, 105] width 36 height 13
click at [363, 104] on link "Cancel" at bounding box center [368, 106] width 16 height 8
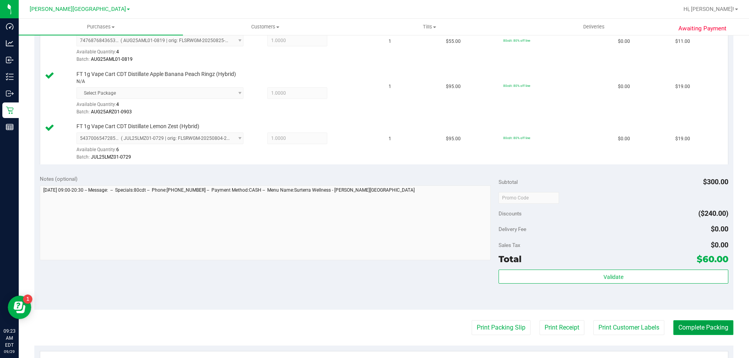
click at [683, 331] on button "Complete Packing" at bounding box center [703, 328] width 60 height 15
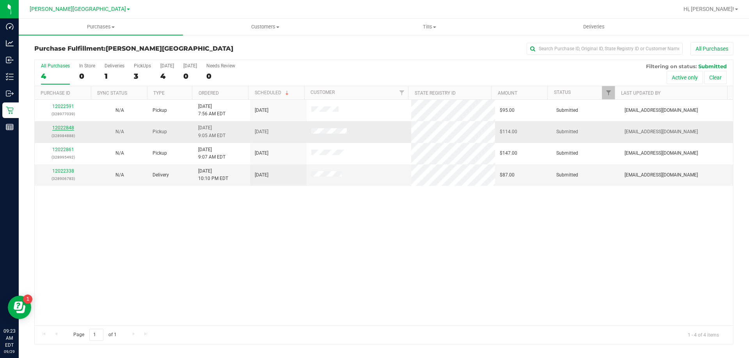
click at [68, 127] on link "12022848" at bounding box center [63, 127] width 22 height 5
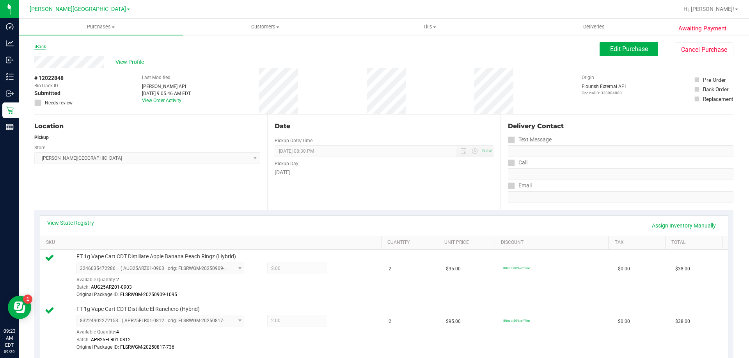
click at [41, 48] on link "Back" at bounding box center [40, 46] width 12 height 5
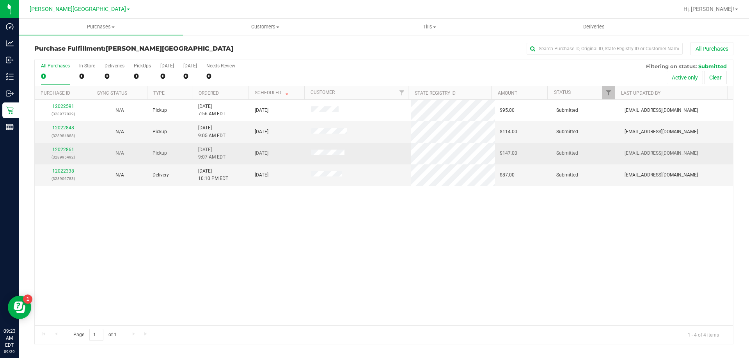
click at [62, 151] on link "12022861" at bounding box center [63, 149] width 22 height 5
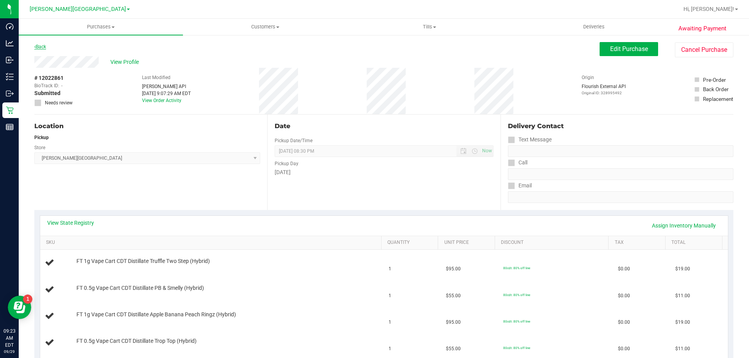
click at [46, 46] on link "Back" at bounding box center [40, 46] width 12 height 5
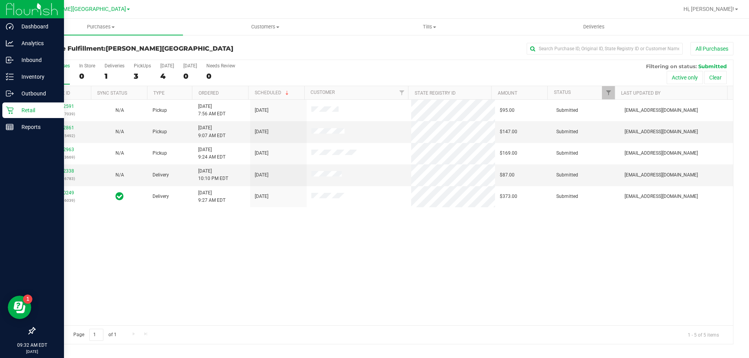
click at [17, 109] on p "Retail" at bounding box center [37, 110] width 47 height 9
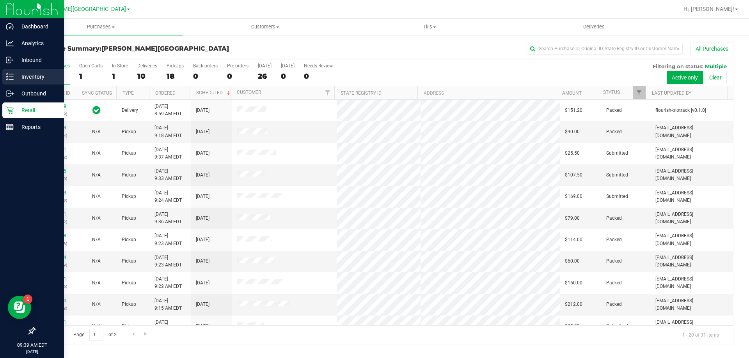
click at [41, 72] on div "Inventory" at bounding box center [33, 77] width 62 height 16
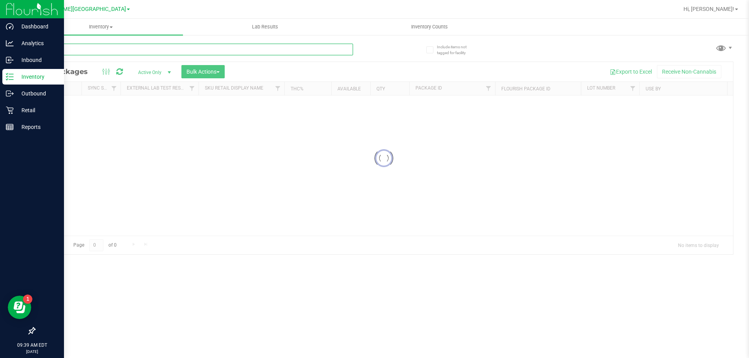
click at [96, 55] on input "text" at bounding box center [193, 50] width 319 height 12
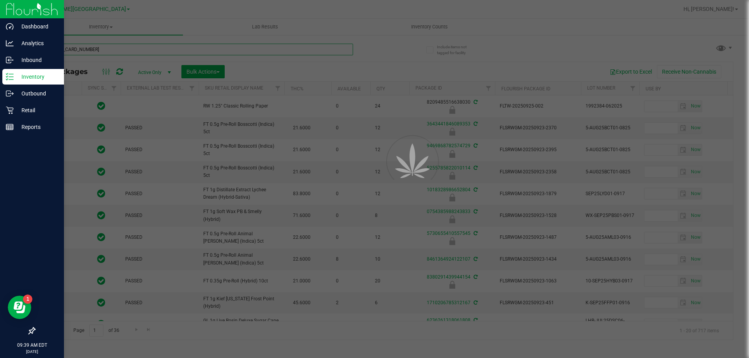
type input "3862973435195192"
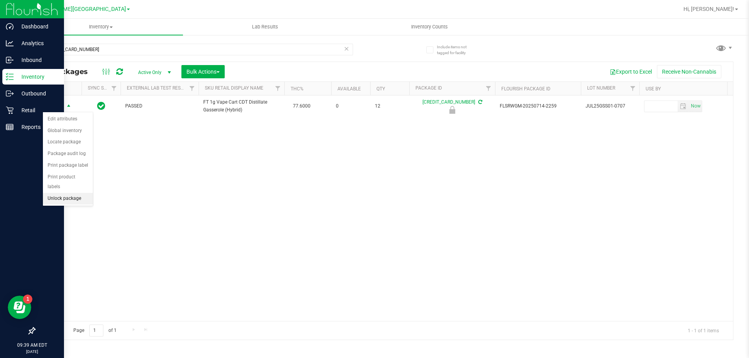
click at [75, 193] on li "Unlock package" at bounding box center [68, 199] width 50 height 12
